Goal: Transaction & Acquisition: Register for event/course

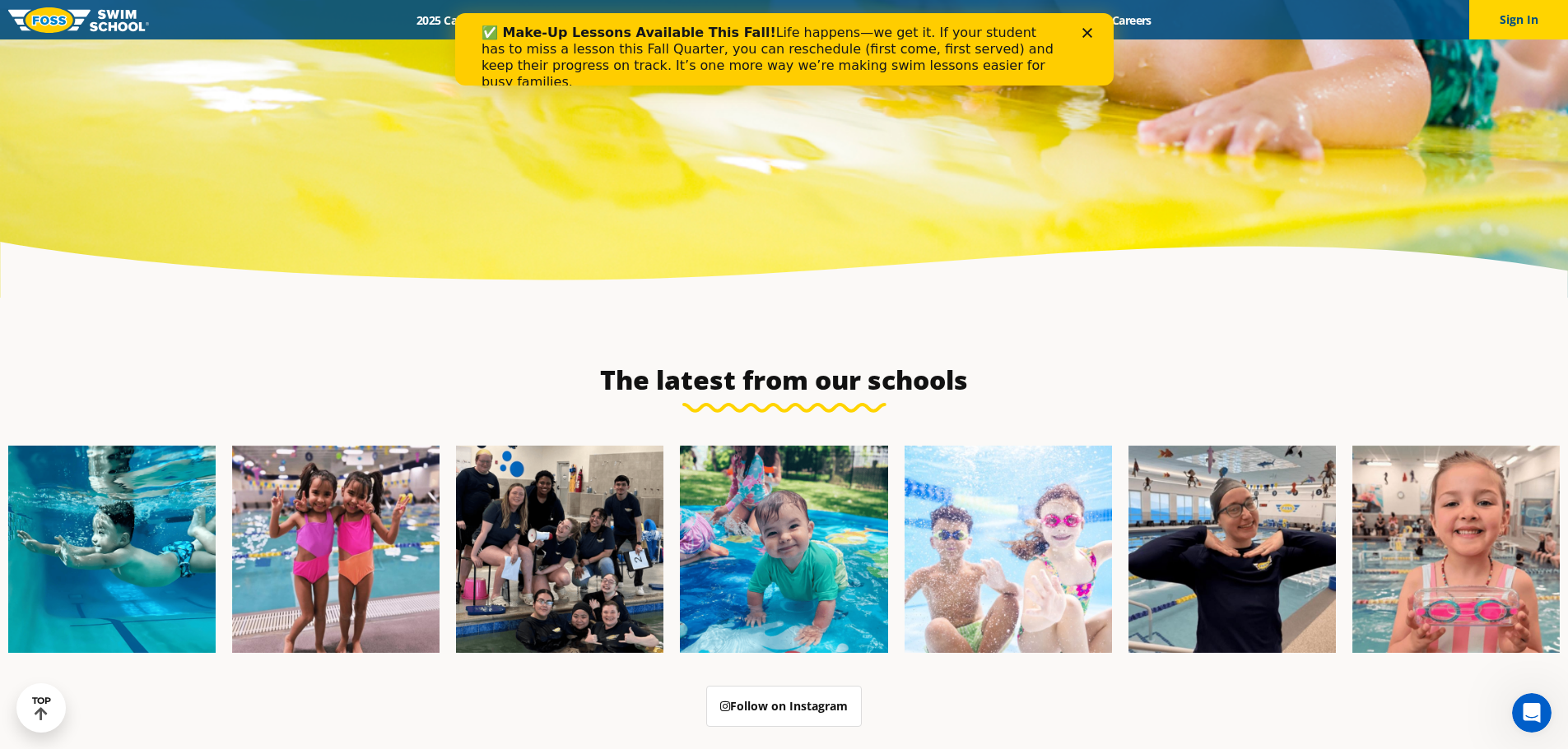
scroll to position [5676, 0]
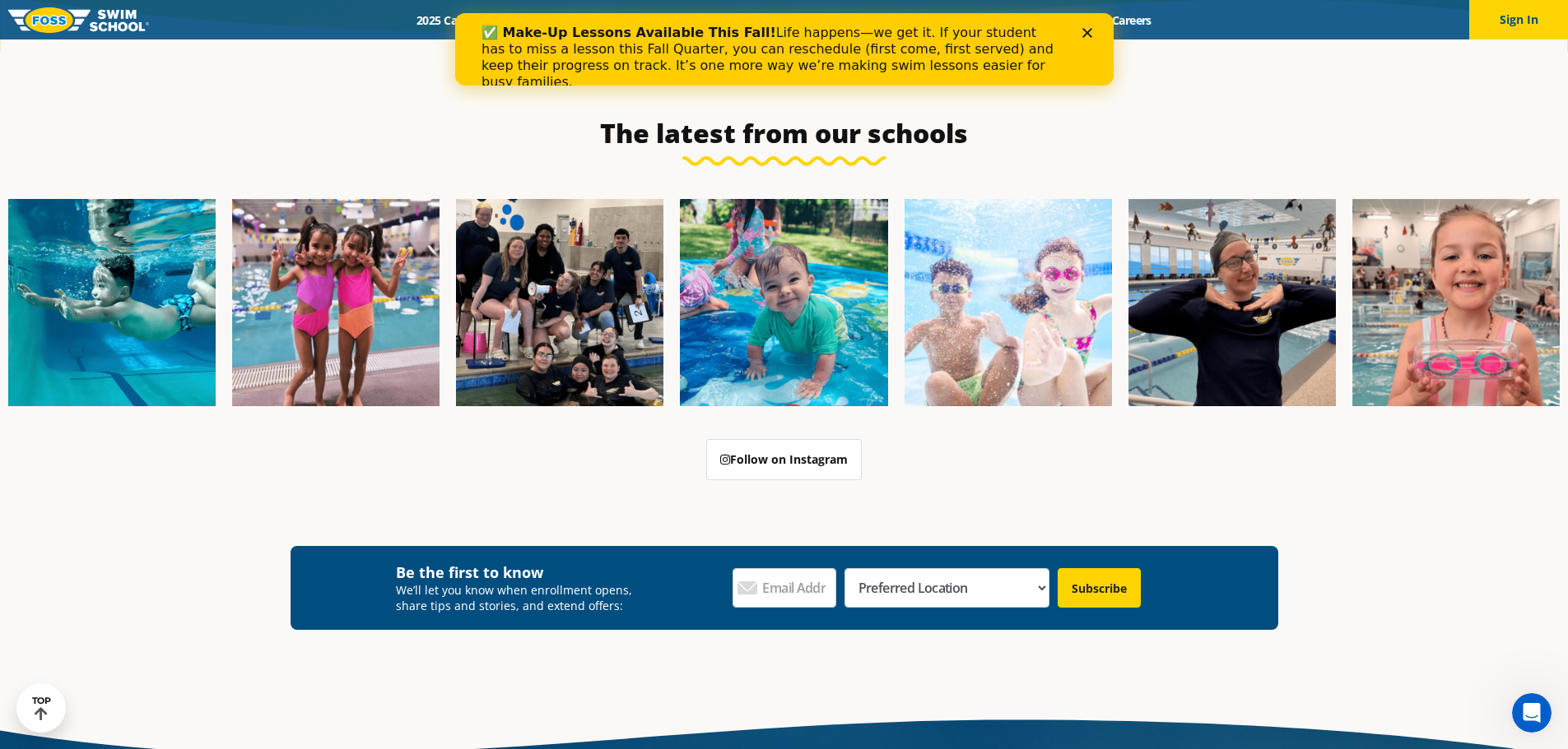
click at [1084, 33] on icon "Close" at bounding box center [1087, 33] width 10 height 10
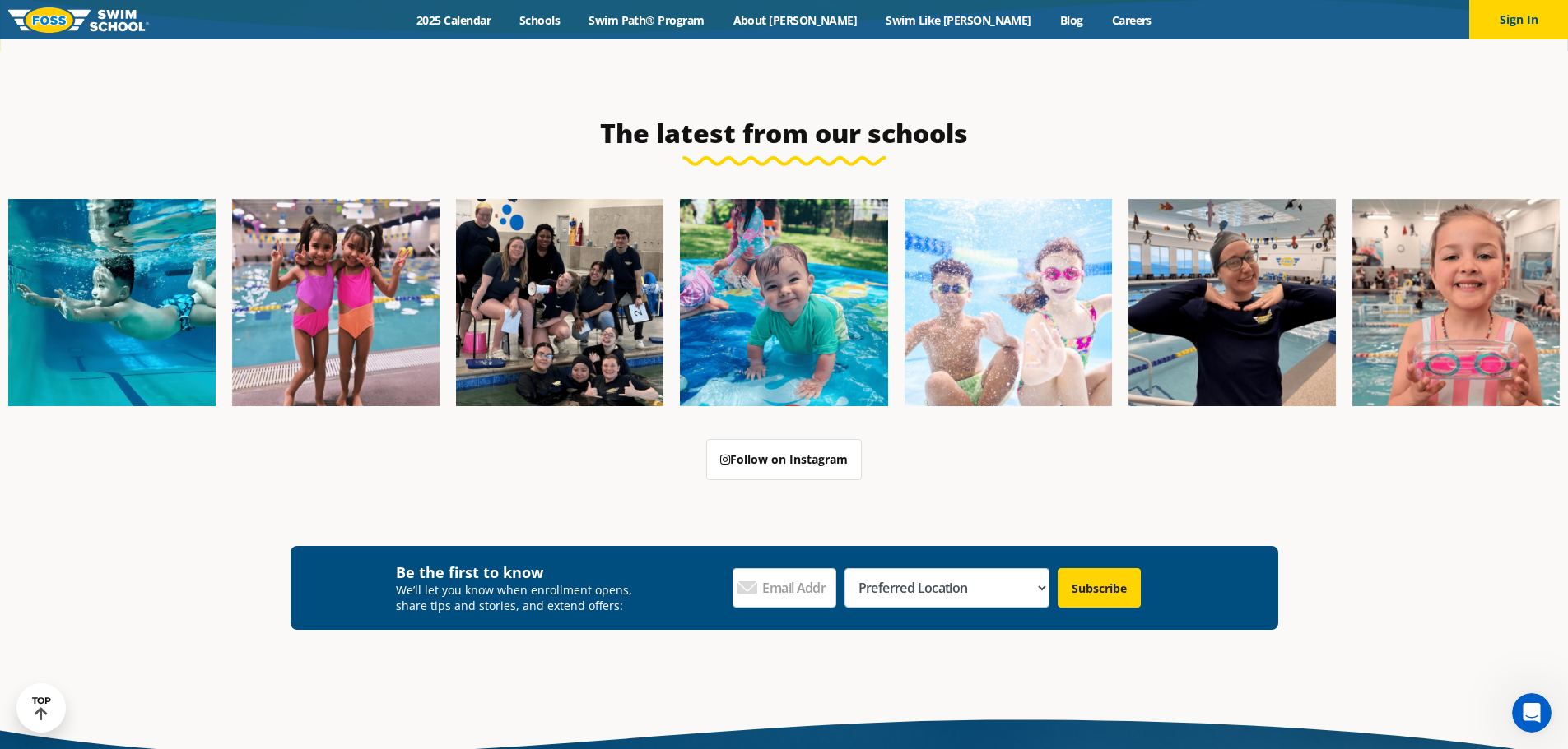
scroll to position [0, 0]
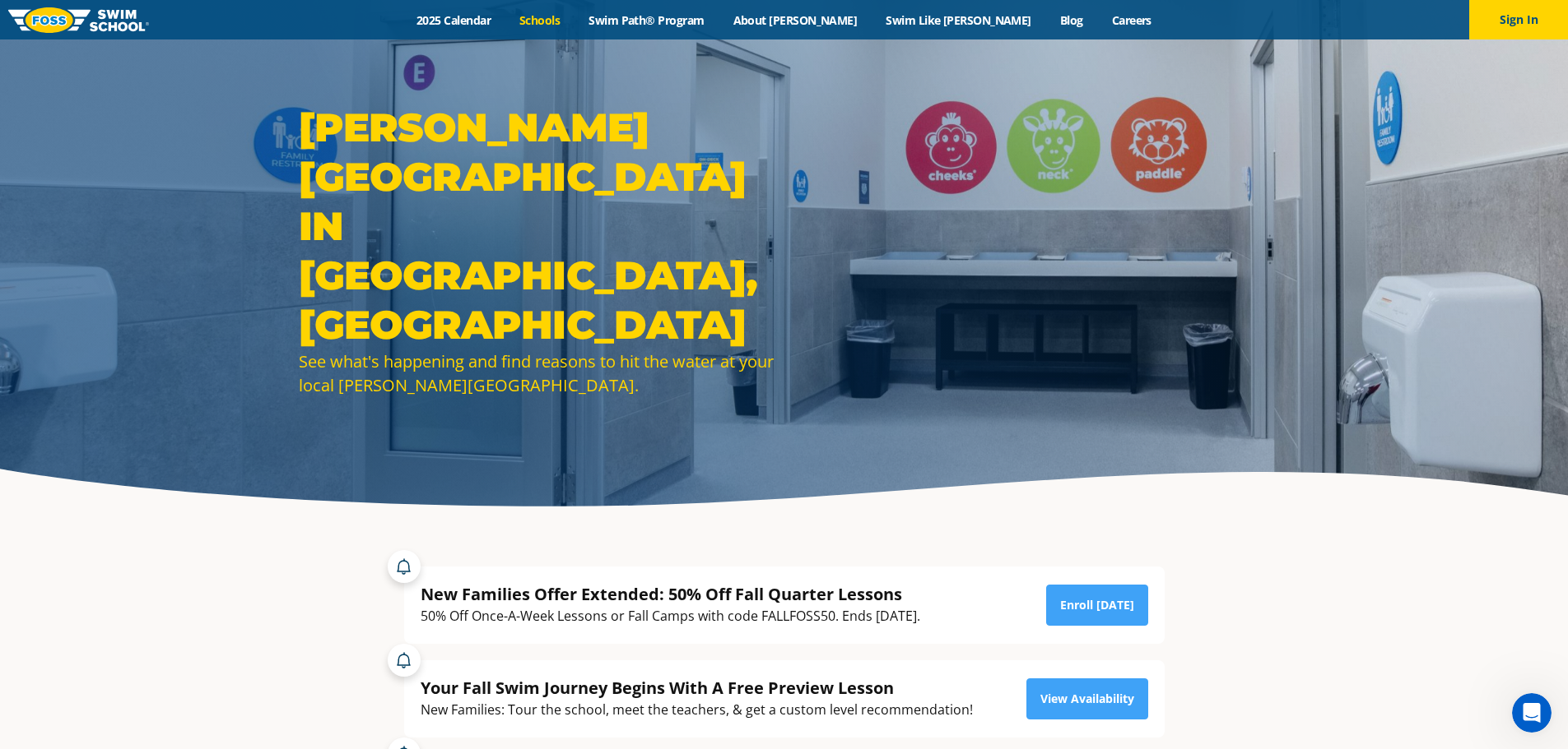
click at [574, 25] on link "Schools" at bounding box center [540, 20] width 69 height 16
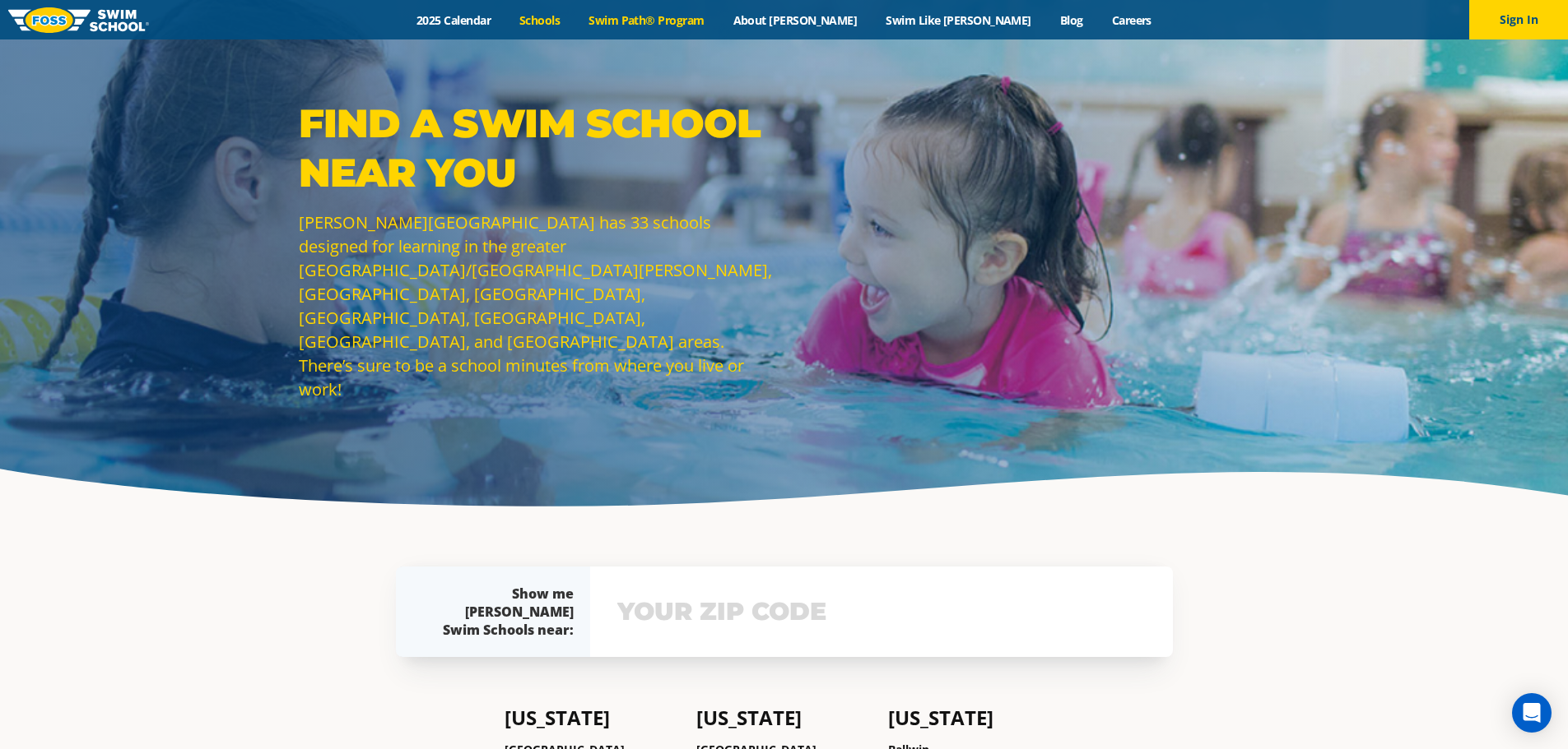
click at [697, 15] on link "Swim Path® Program" at bounding box center [646, 20] width 145 height 16
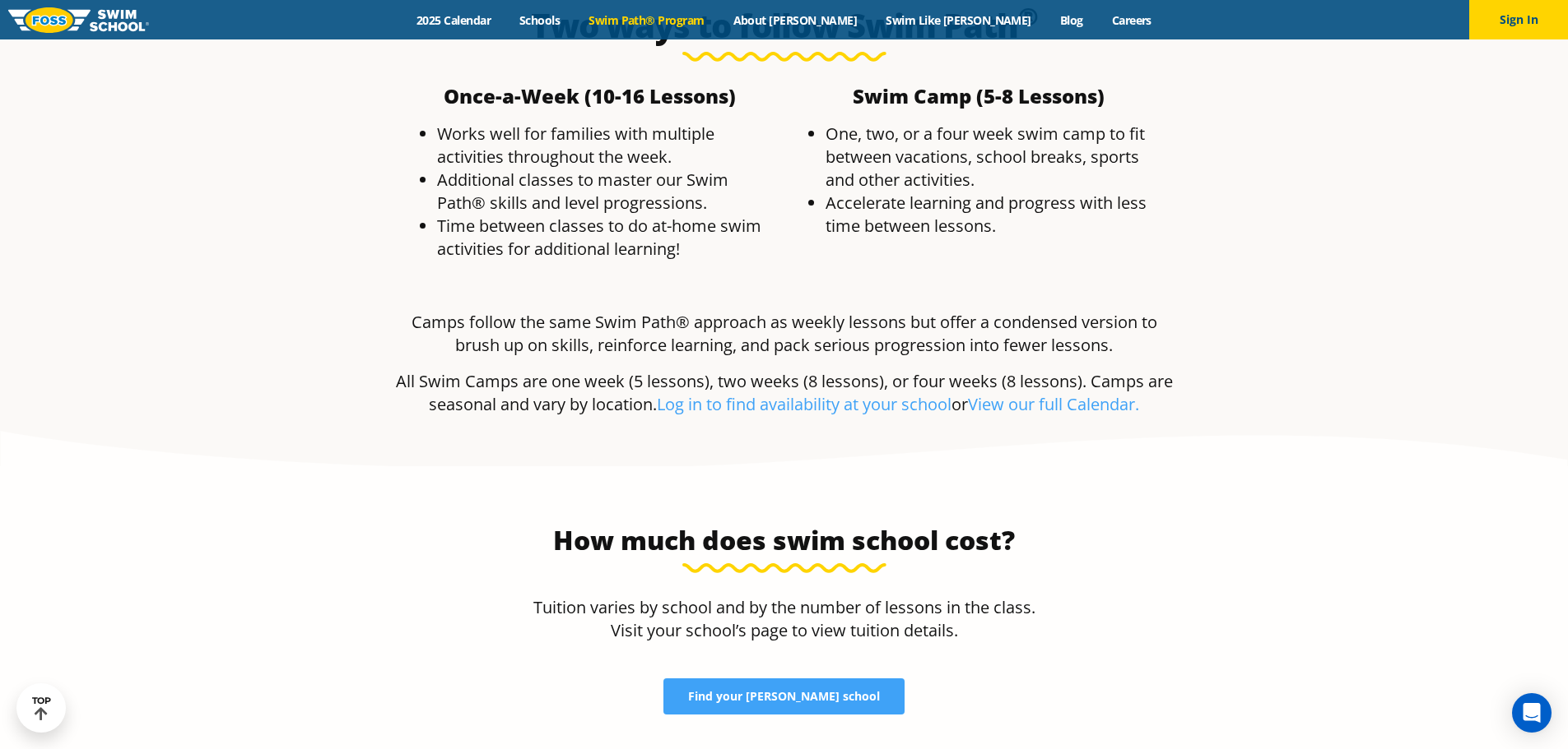
scroll to position [3209, 0]
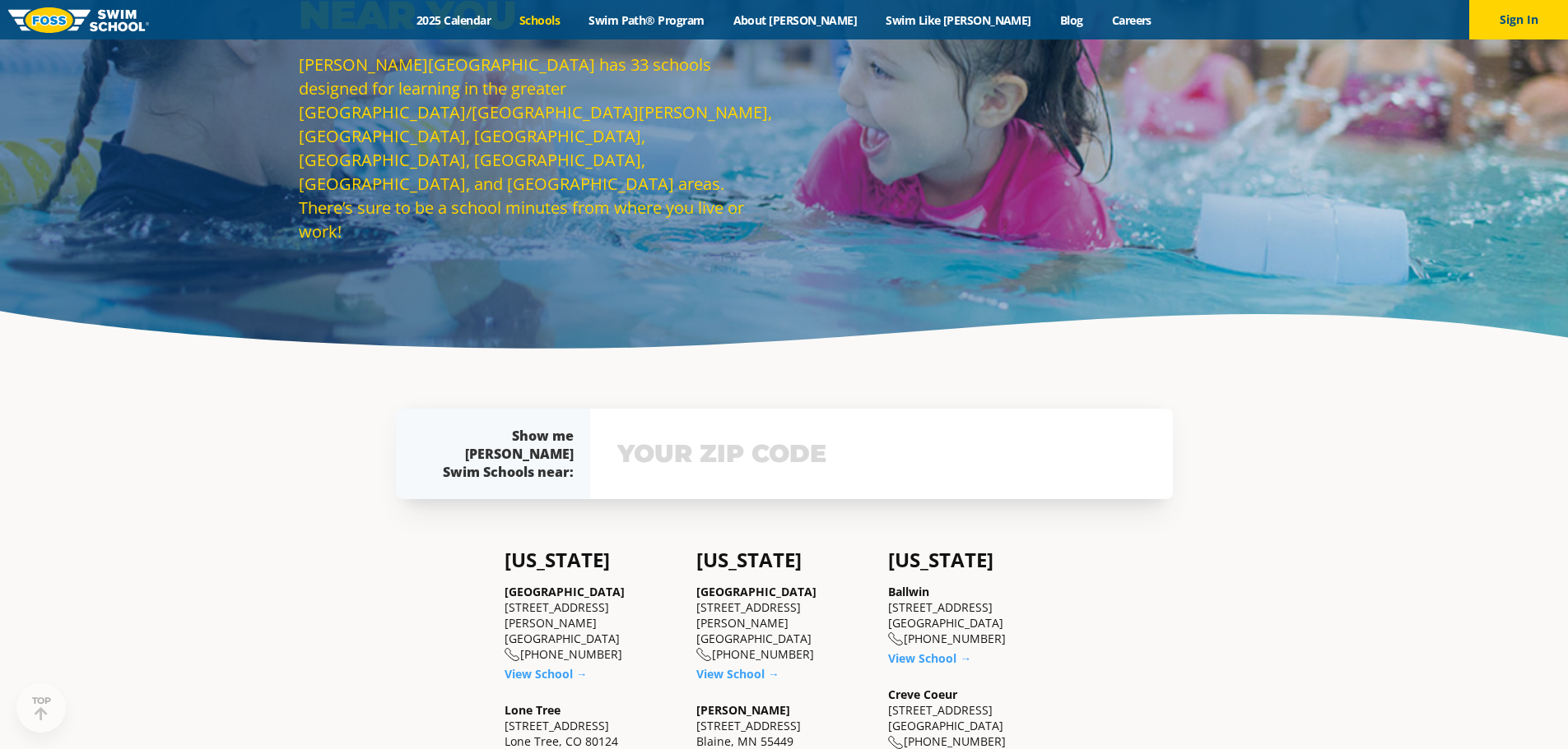
scroll to position [164, 0]
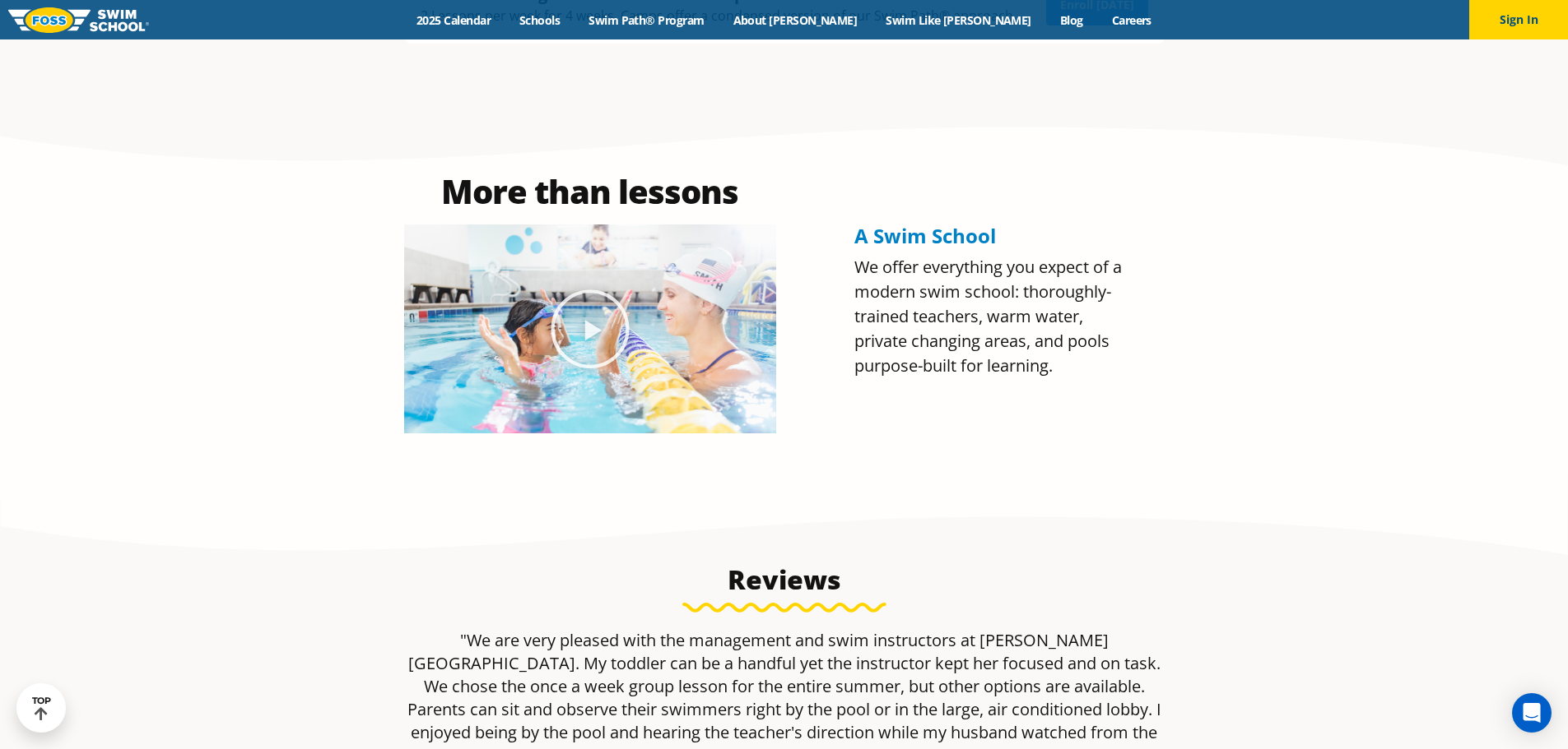
scroll to position [822, 0]
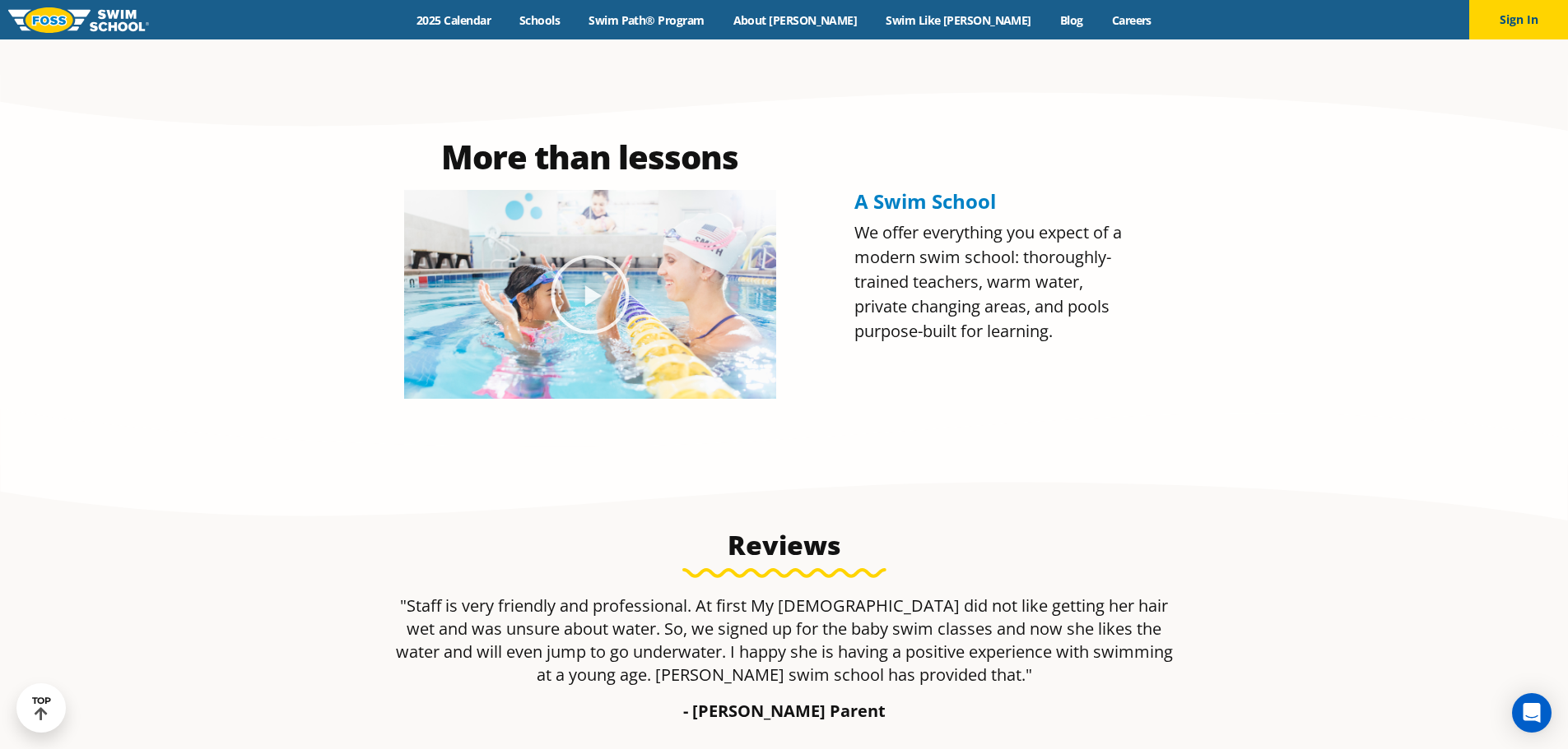
click at [905, 209] on span "A Swim School" at bounding box center [925, 201] width 142 height 27
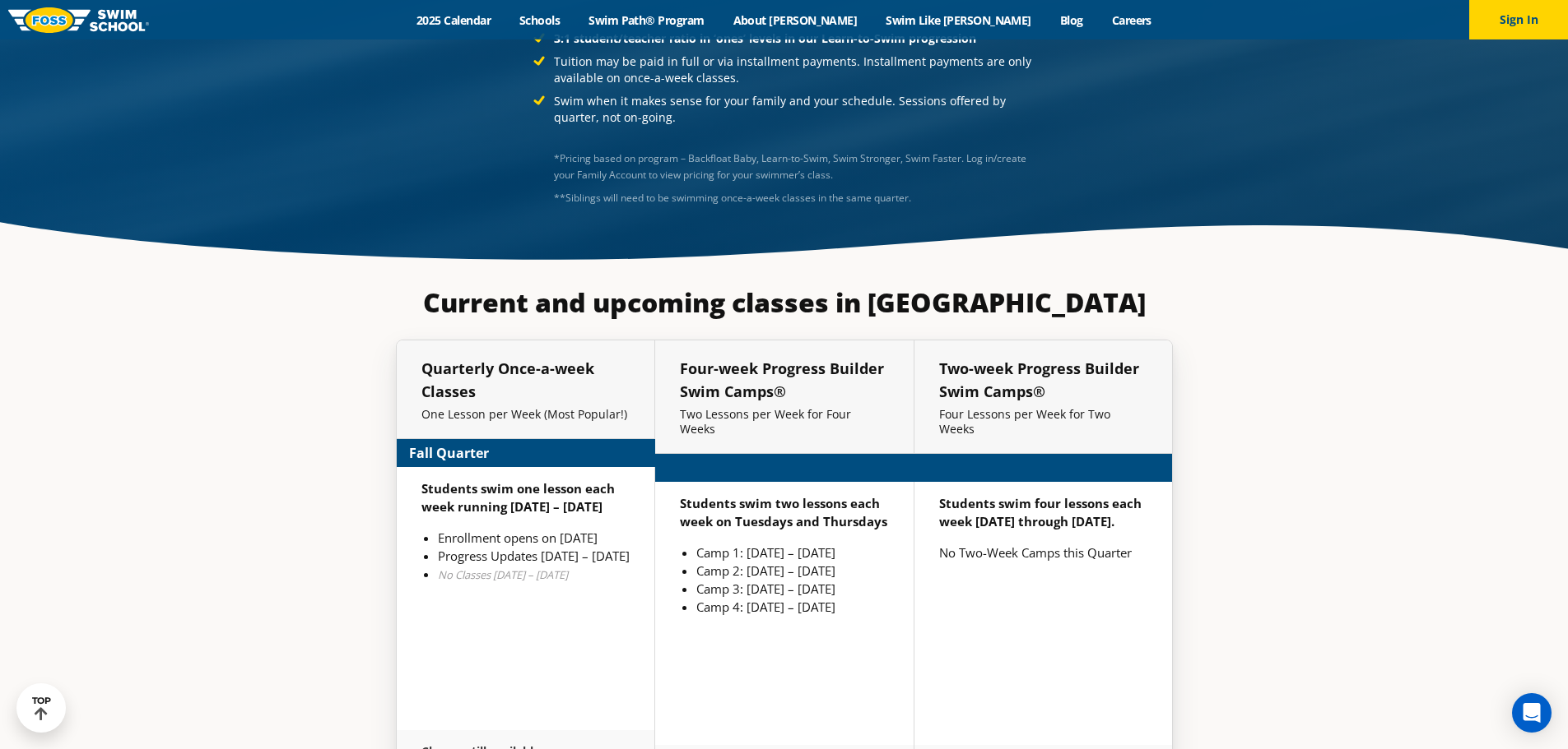
scroll to position [3844, 0]
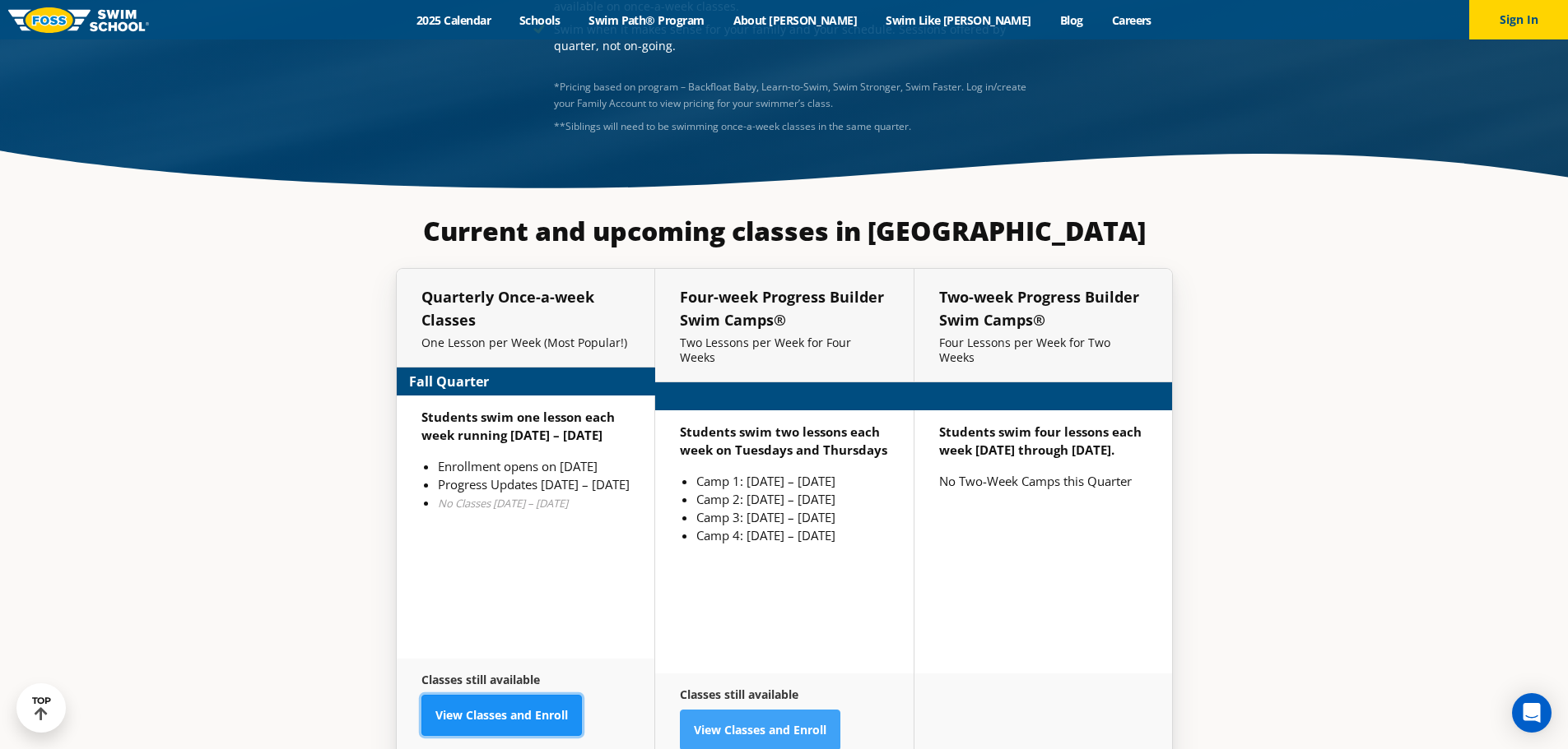
click at [560, 696] on link "View Classes and Enroll" at bounding box center [502, 716] width 160 height 42
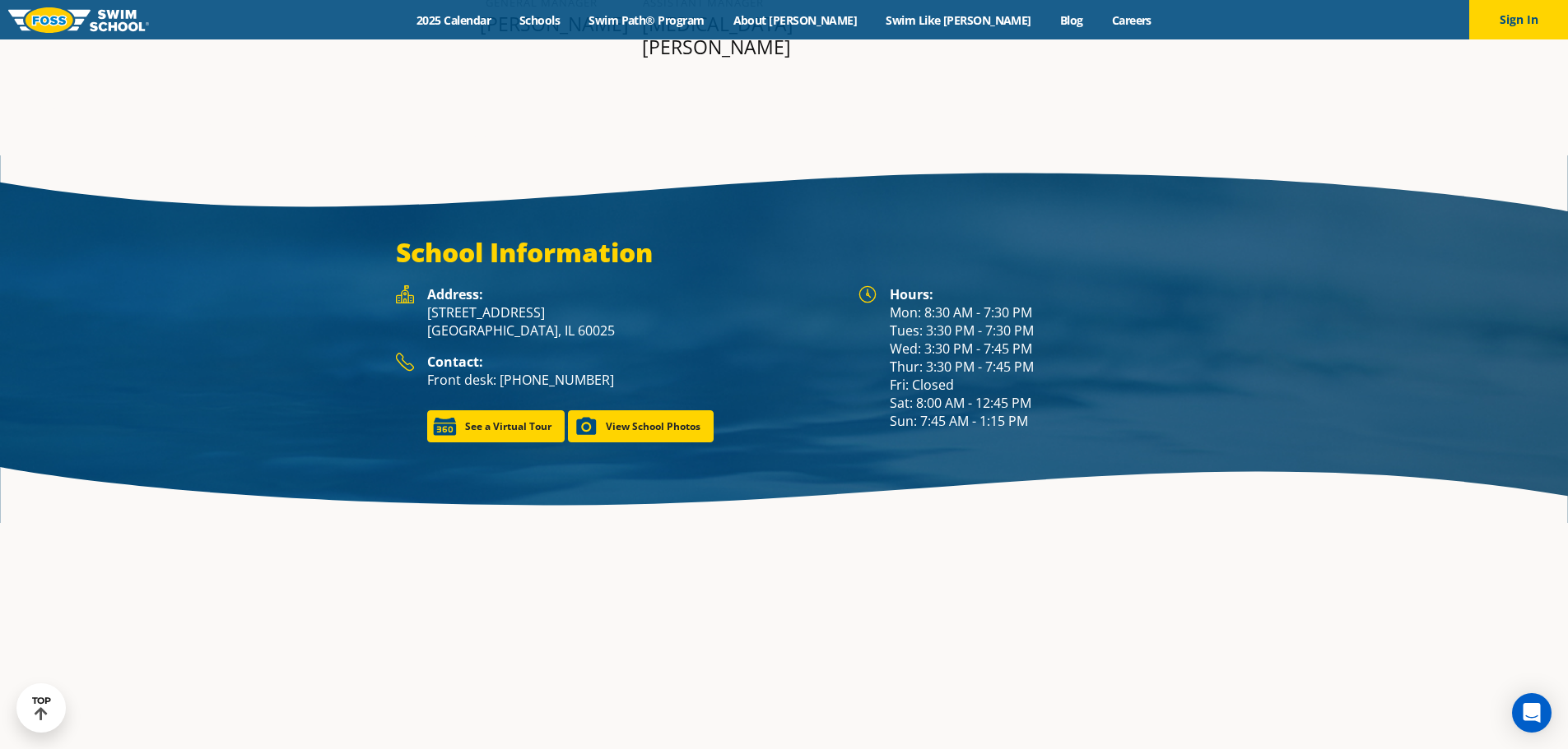
scroll to position [2093, 0]
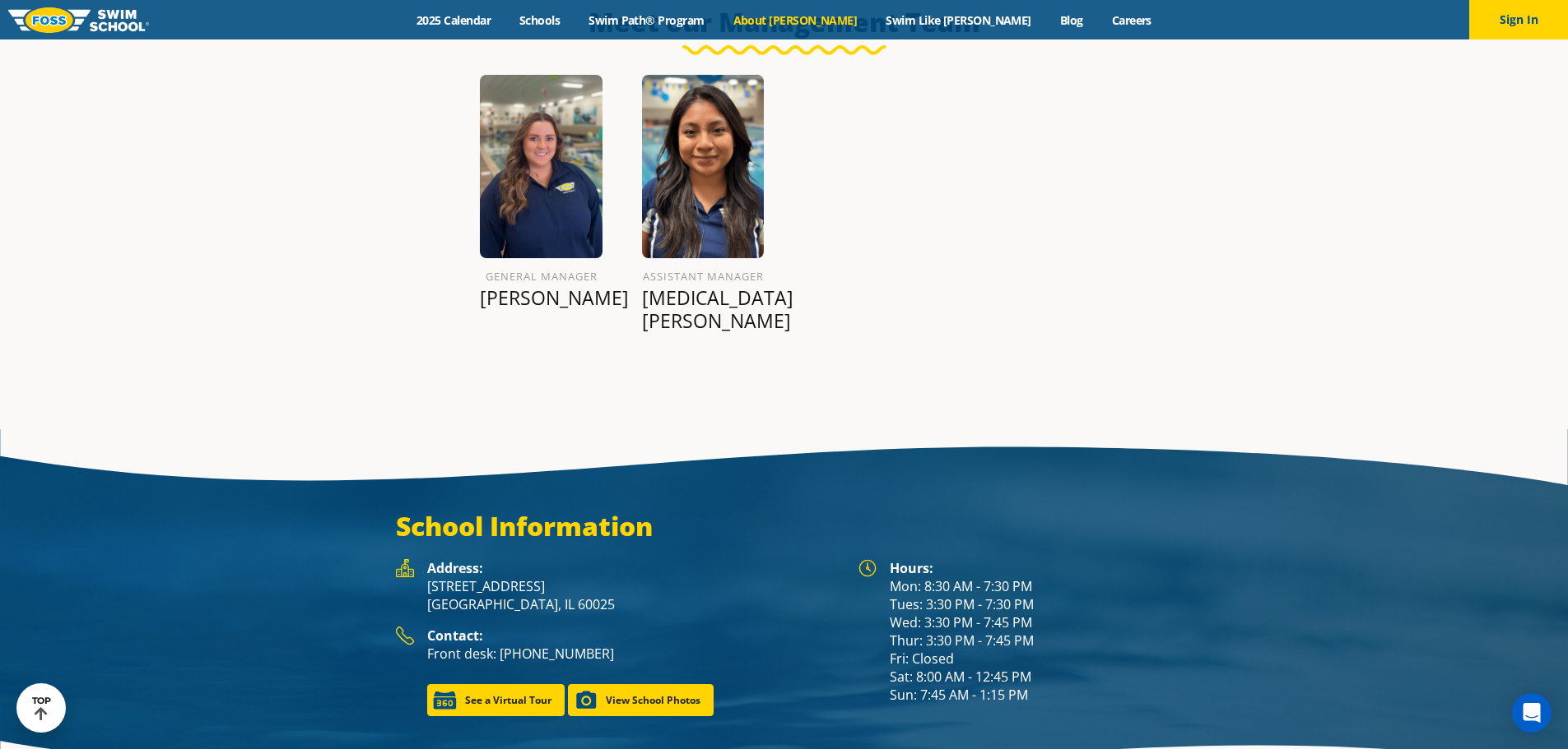
click at [828, 19] on link "About [PERSON_NAME]" at bounding box center [795, 20] width 153 height 16
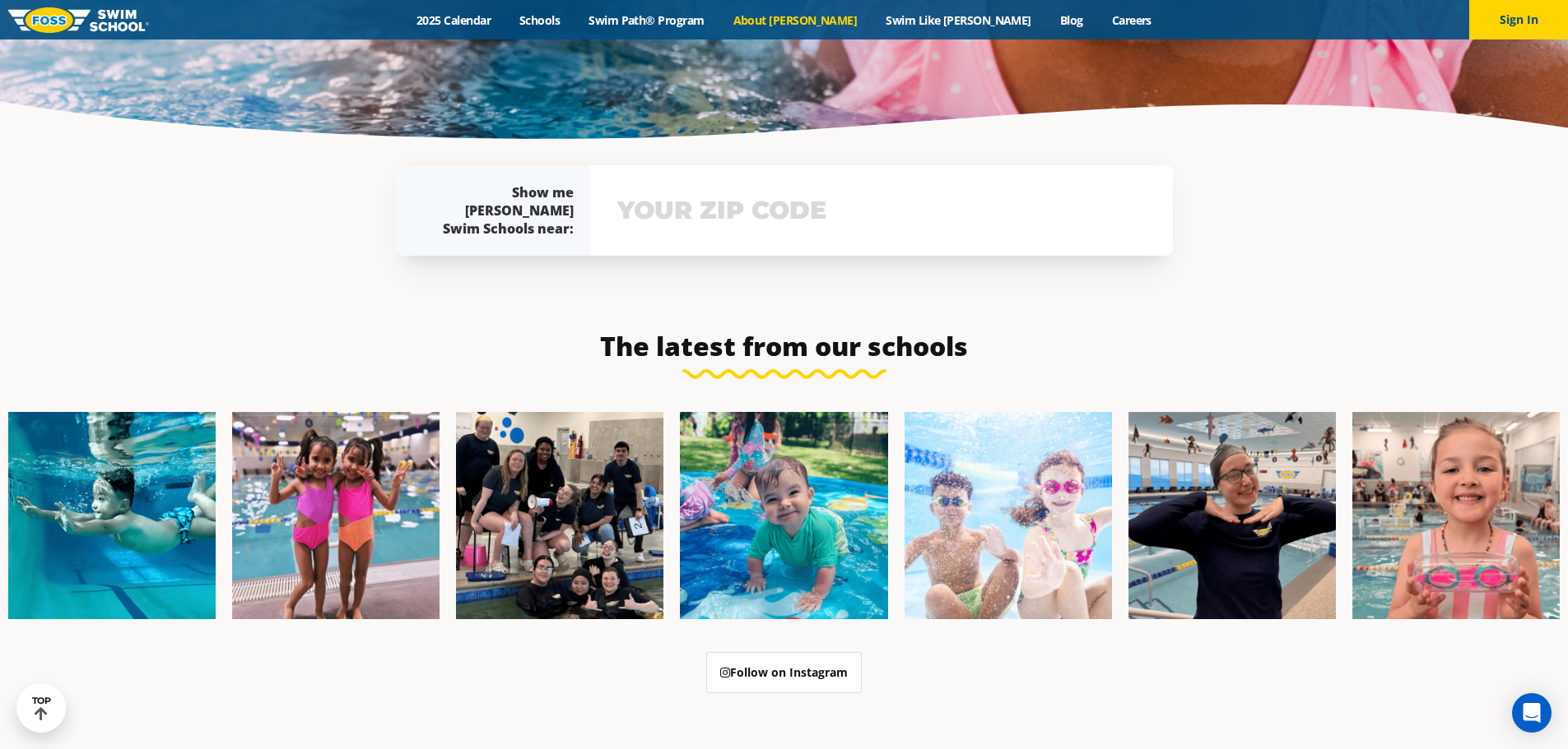
scroll to position [3807, 0]
